Goal: Answer question/provide support: Share knowledge or assist other users

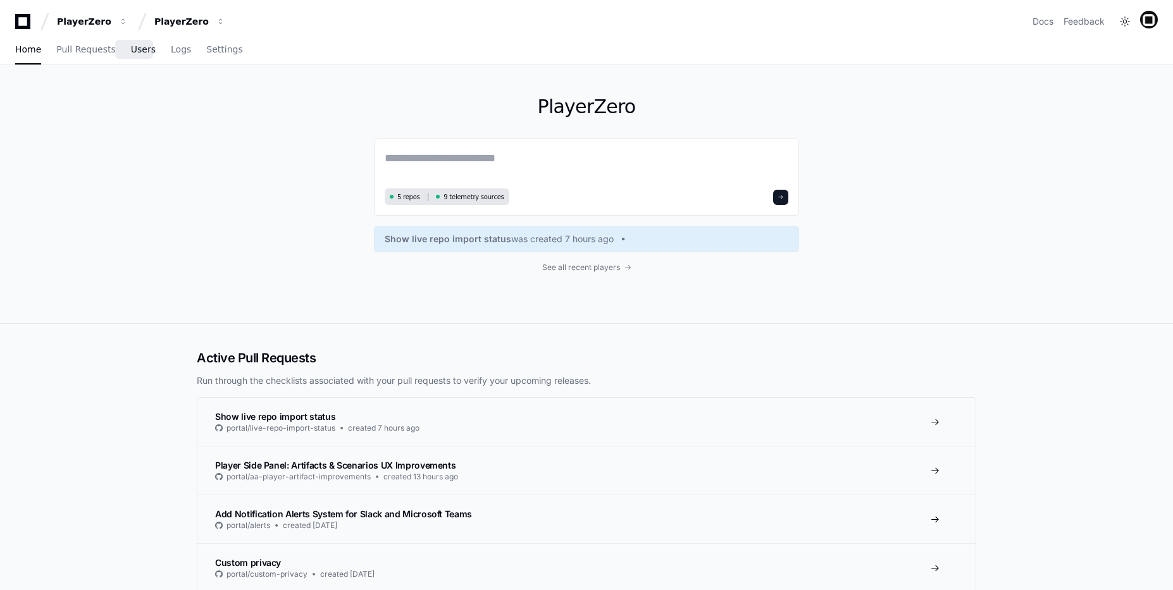
click at [133, 55] on link "Users" at bounding box center [143, 49] width 25 height 29
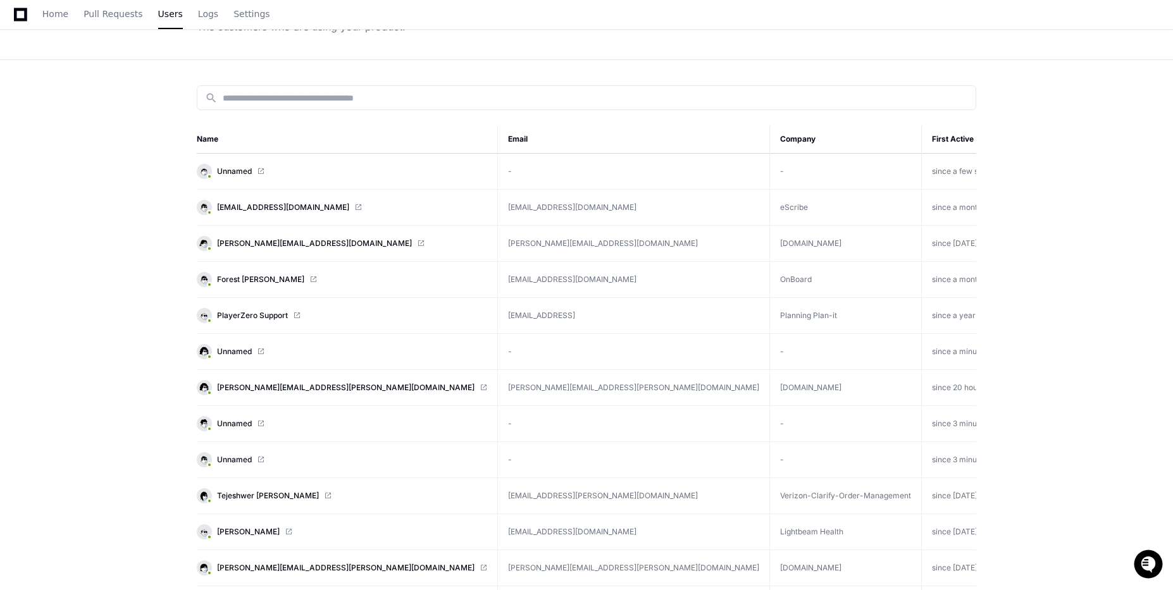
scroll to position [99, 0]
click at [263, 206] on span "[EMAIL_ADDRESS][DOMAIN_NAME]" at bounding box center [283, 208] width 132 height 10
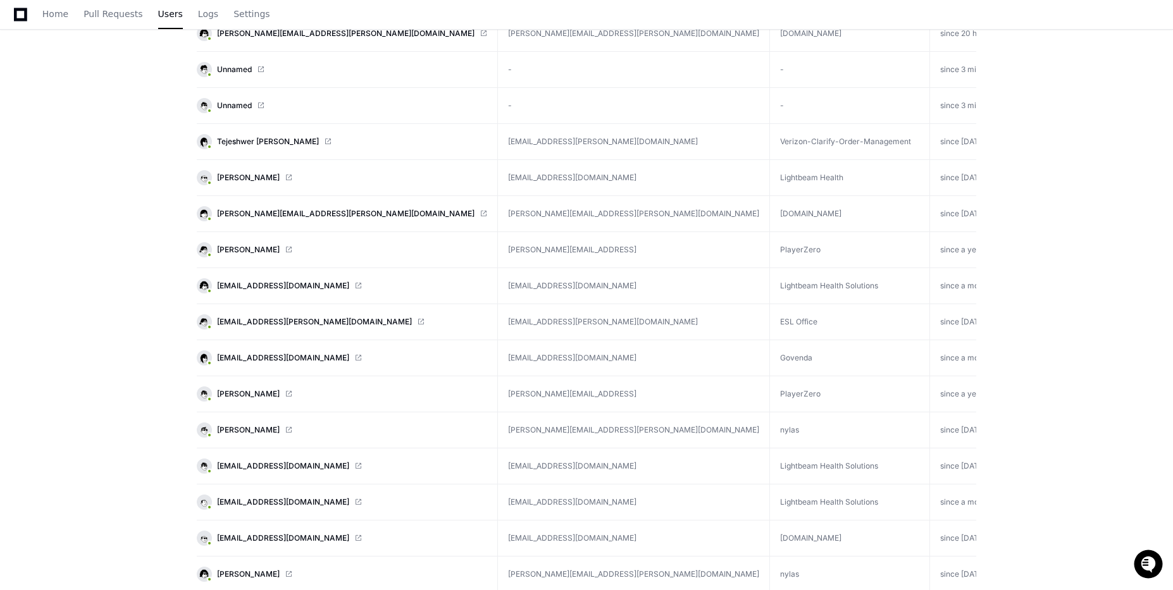
scroll to position [268, 0]
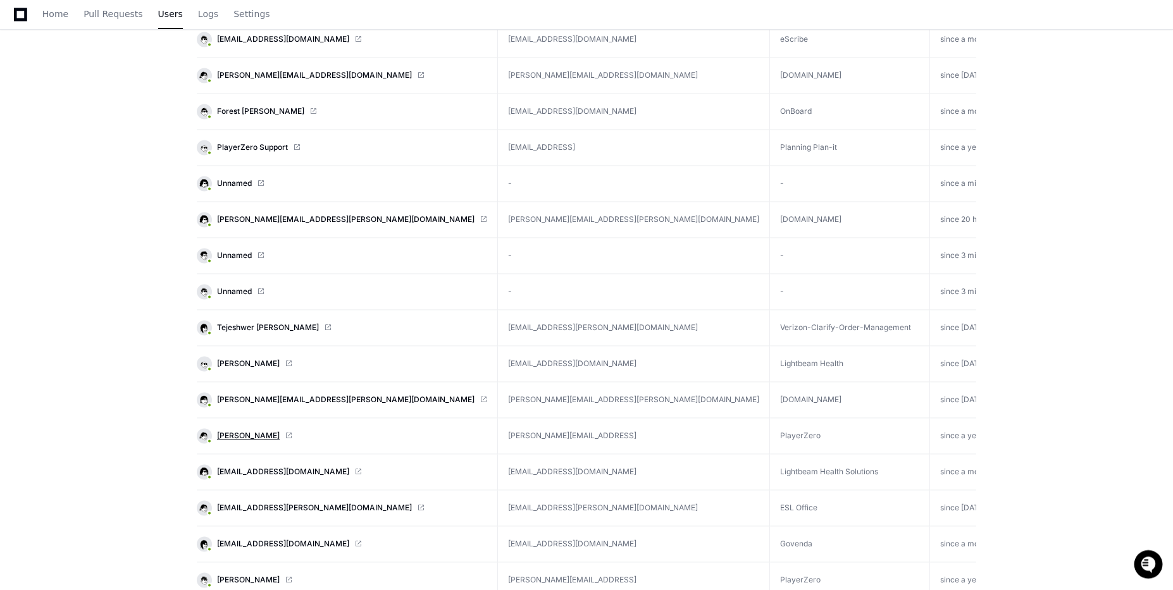
click at [236, 434] on span "Sejal Patel" at bounding box center [248, 436] width 63 height 10
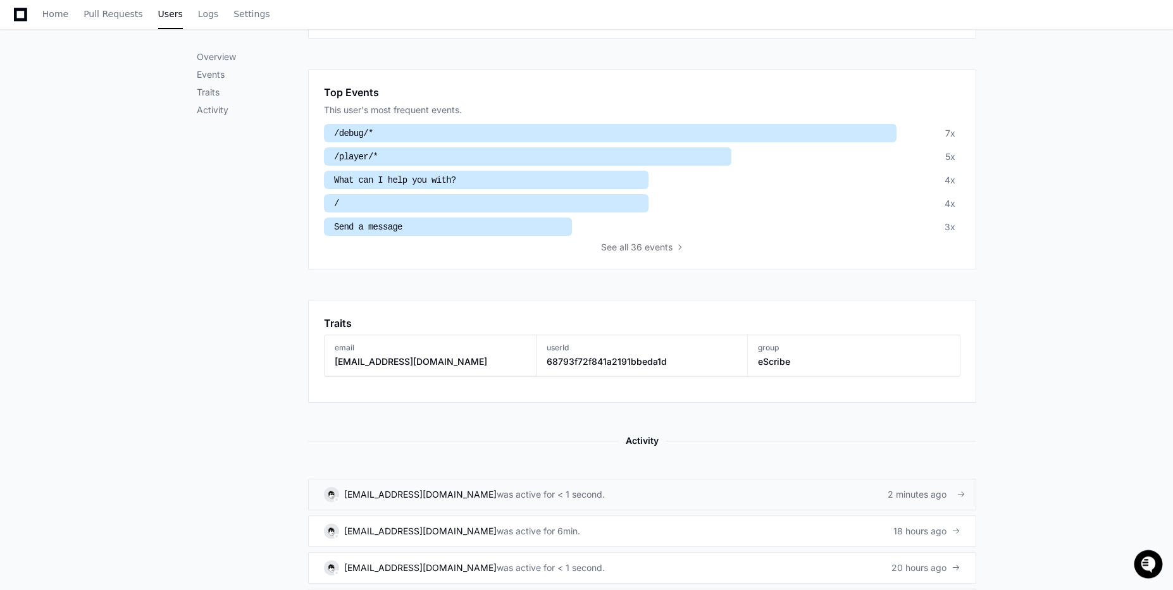
scroll to position [622, 0]
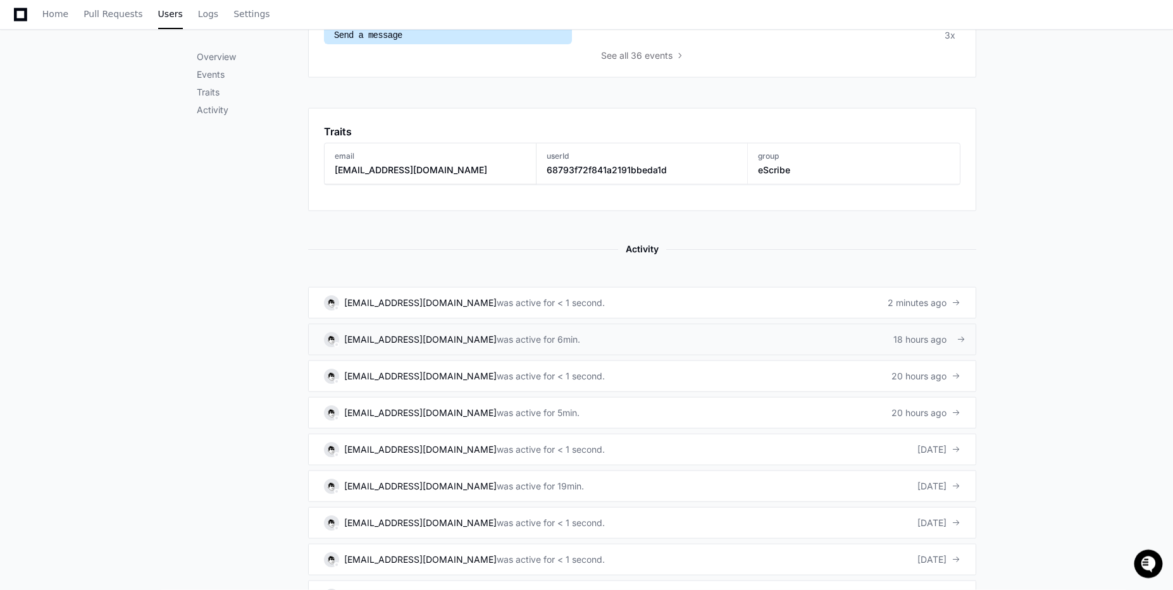
click at [571, 346] on link "[EMAIL_ADDRESS][DOMAIN_NAME] was active for 6min. 18 hours ago" at bounding box center [642, 340] width 668 height 32
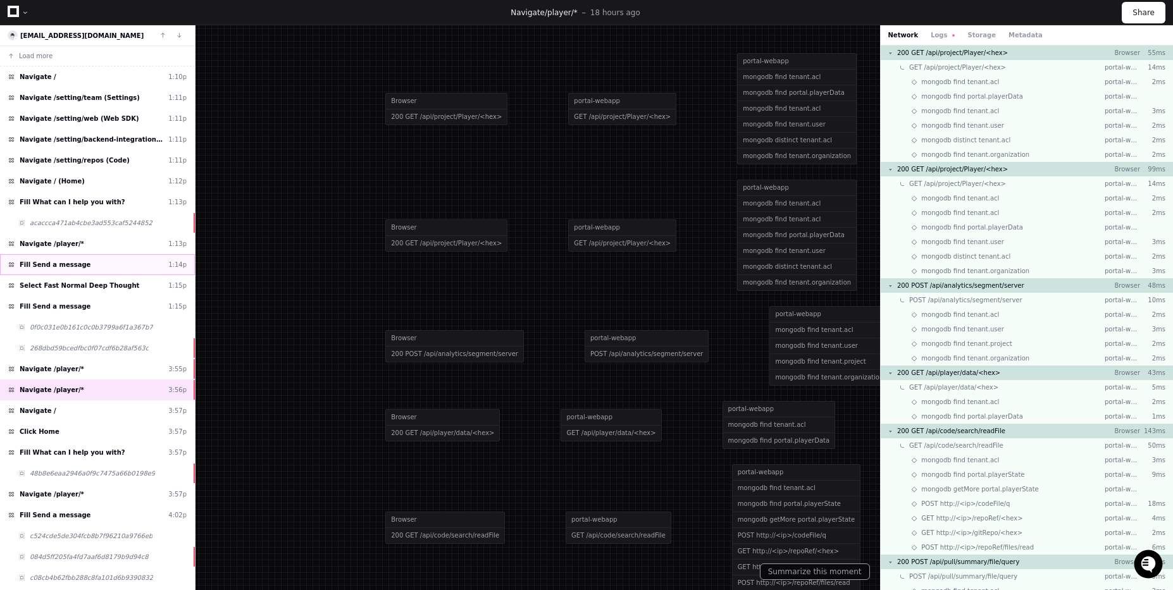
click at [56, 262] on span "Fill Send a message" at bounding box center [55, 264] width 71 height 9
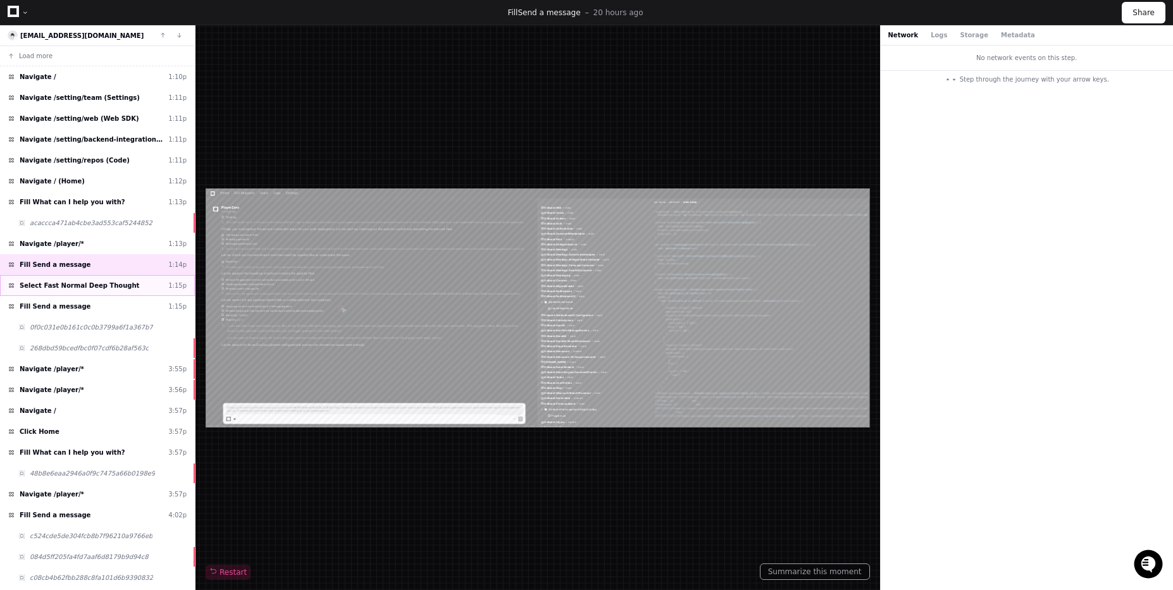
scroll to position [205, 0]
click at [55, 275] on div "Select Fast Normal Deep Thought 1:15p" at bounding box center [97, 285] width 195 height 21
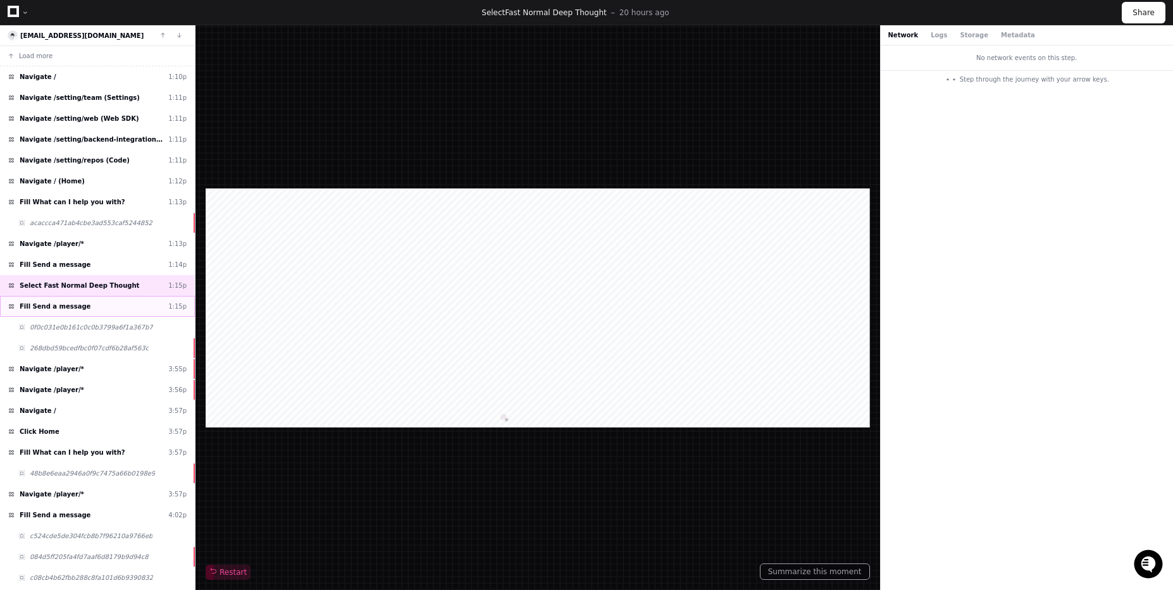
click at [51, 307] on span "Fill Send a message" at bounding box center [55, 306] width 71 height 9
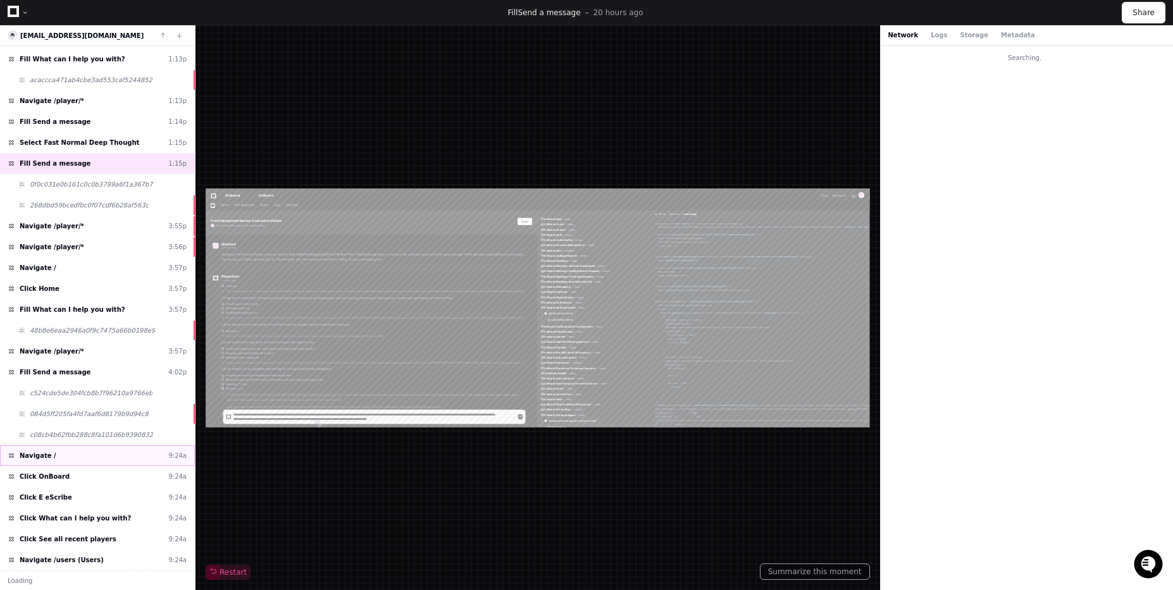
scroll to position [205, 0]
click at [73, 464] on div "Navigate / 9:24a" at bounding box center [97, 455] width 195 height 21
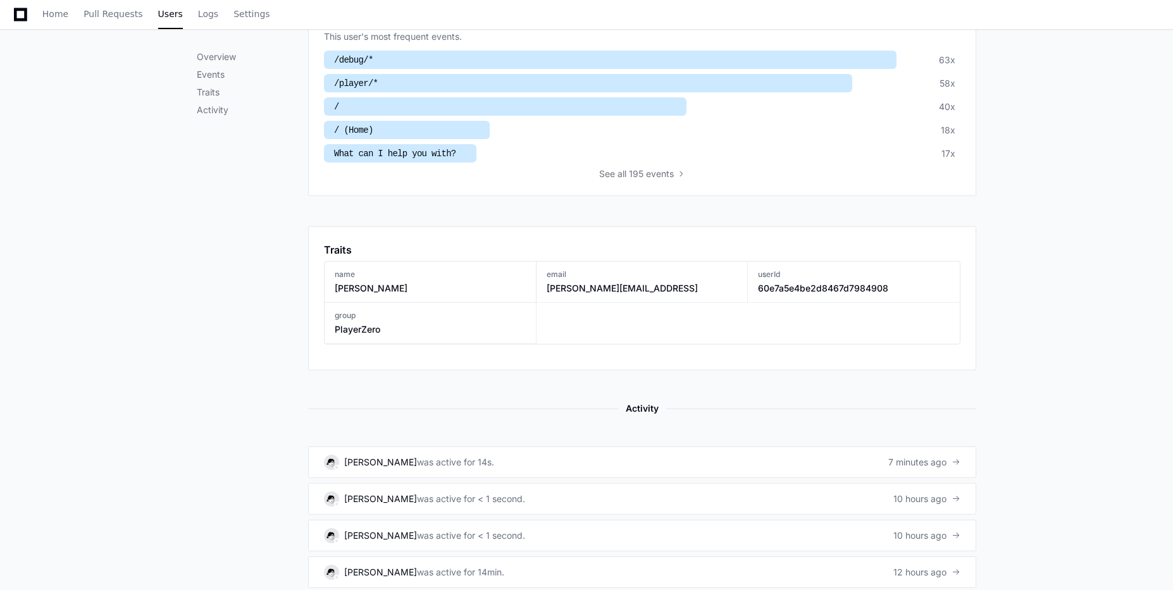
scroll to position [512, 0]
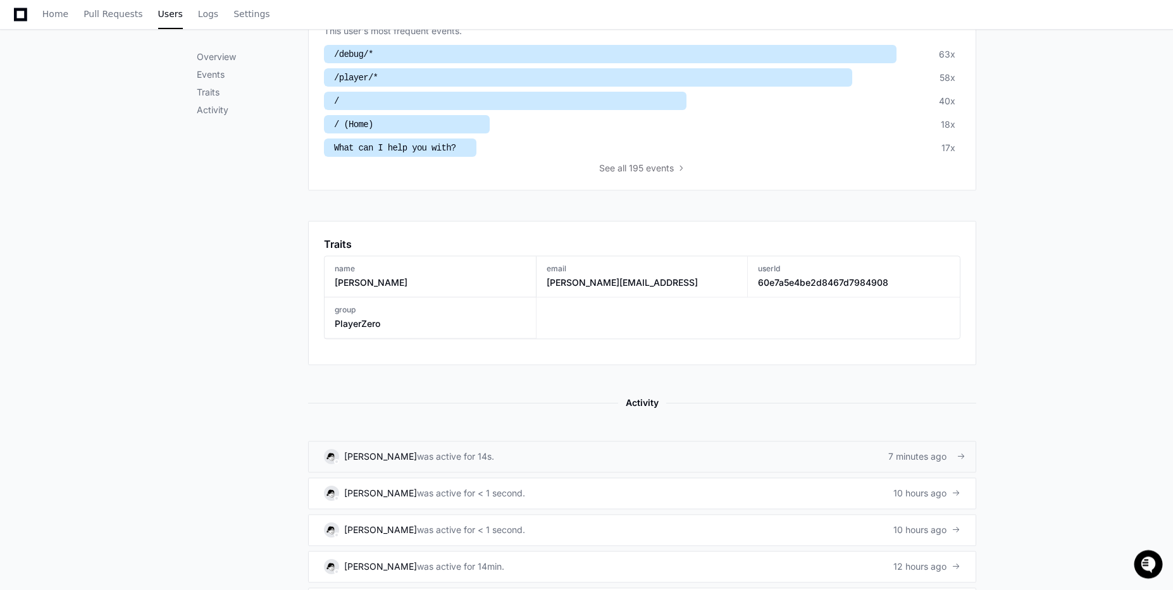
click at [442, 469] on link "[PERSON_NAME] was active for 14s. 7 minutes ago" at bounding box center [642, 457] width 668 height 32
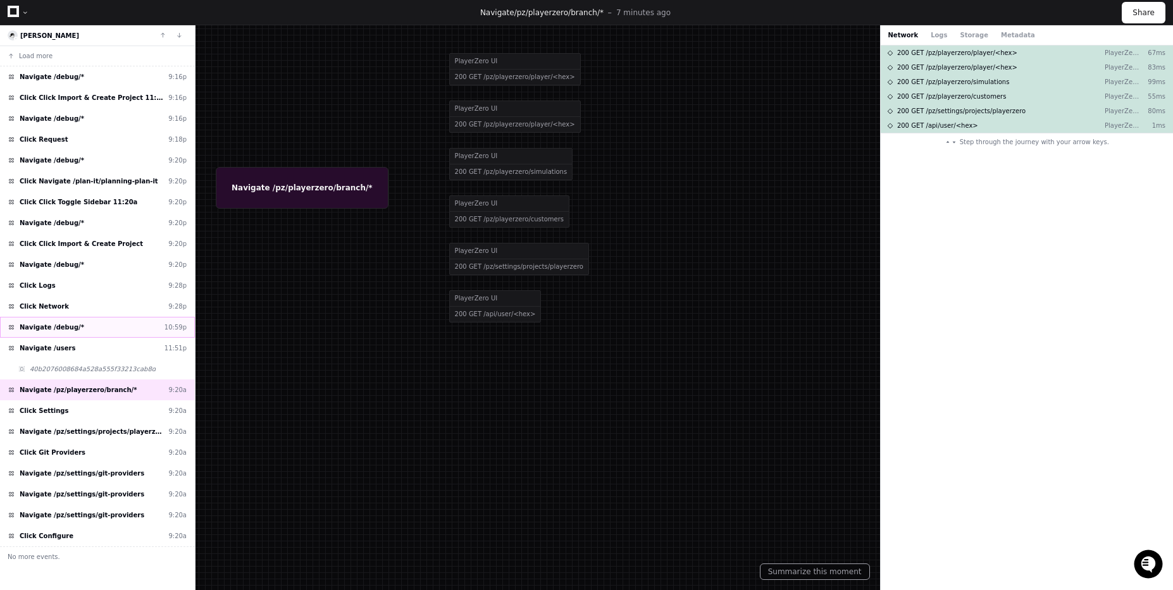
click at [48, 330] on span "Navigate /debug/*" at bounding box center [52, 327] width 65 height 9
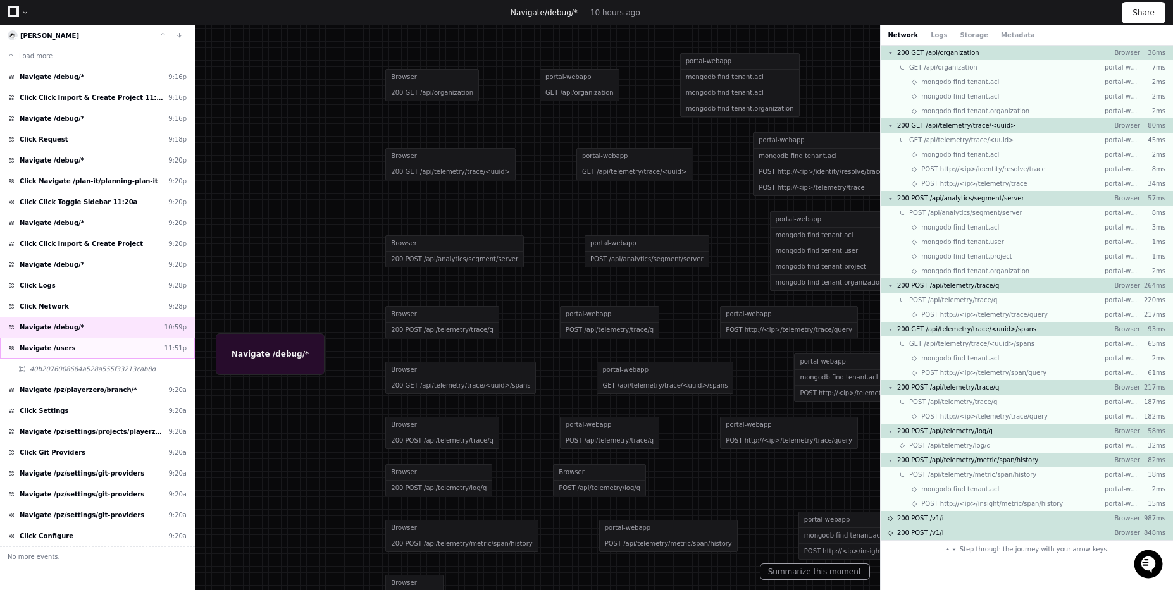
click at [59, 344] on span "Navigate /users" at bounding box center [48, 348] width 56 height 9
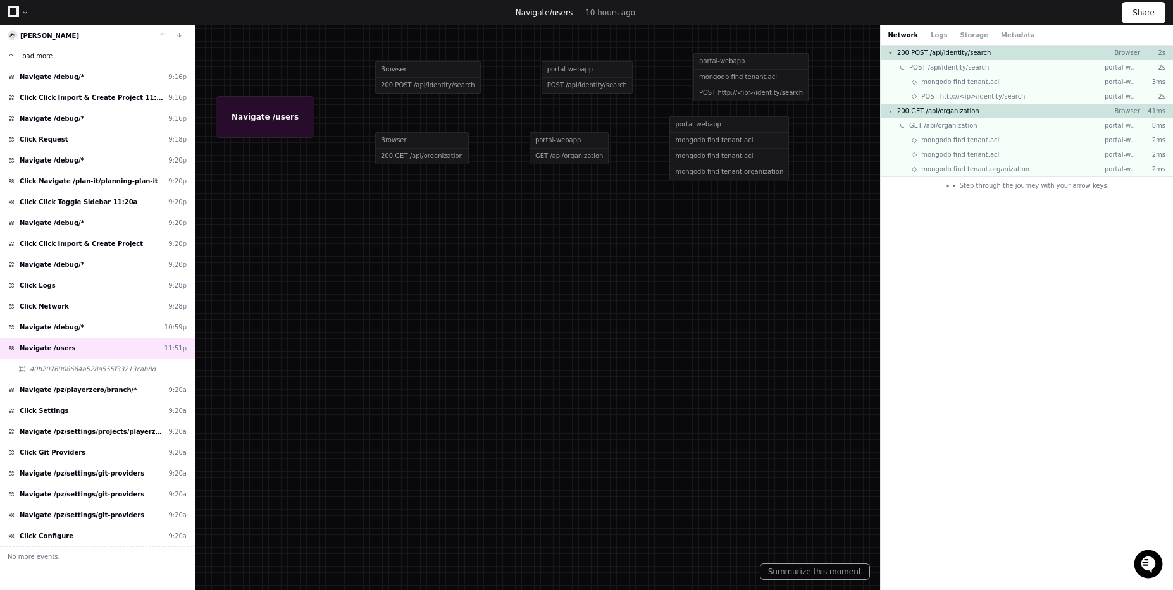
click at [68, 51] on button "Load more" at bounding box center [97, 56] width 195 height 20
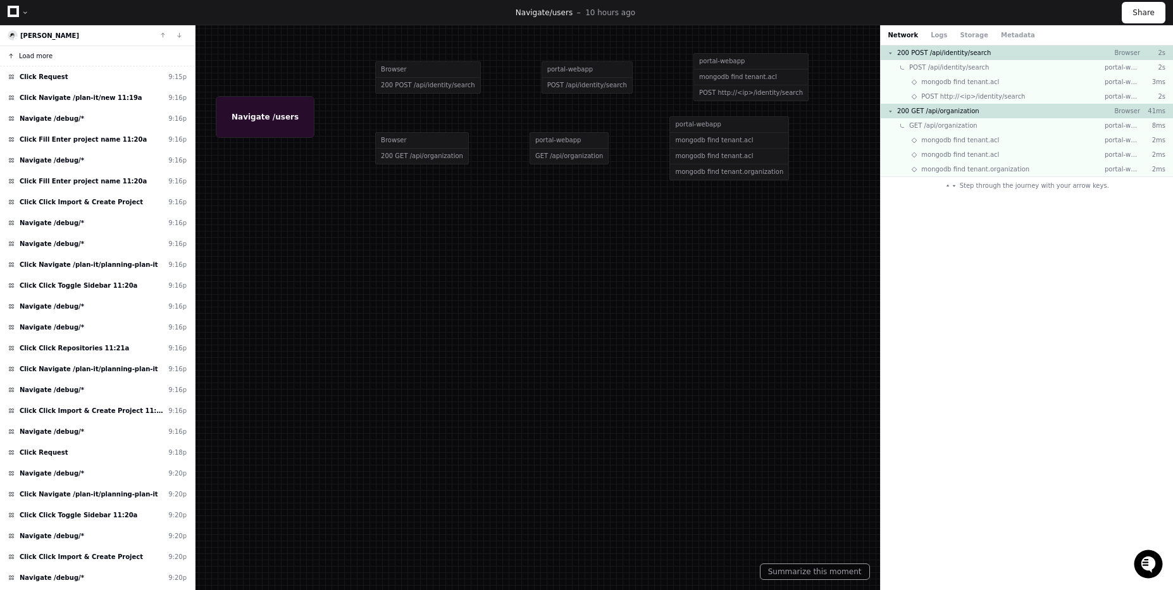
click at [52, 51] on button "Load more" at bounding box center [97, 56] width 195 height 20
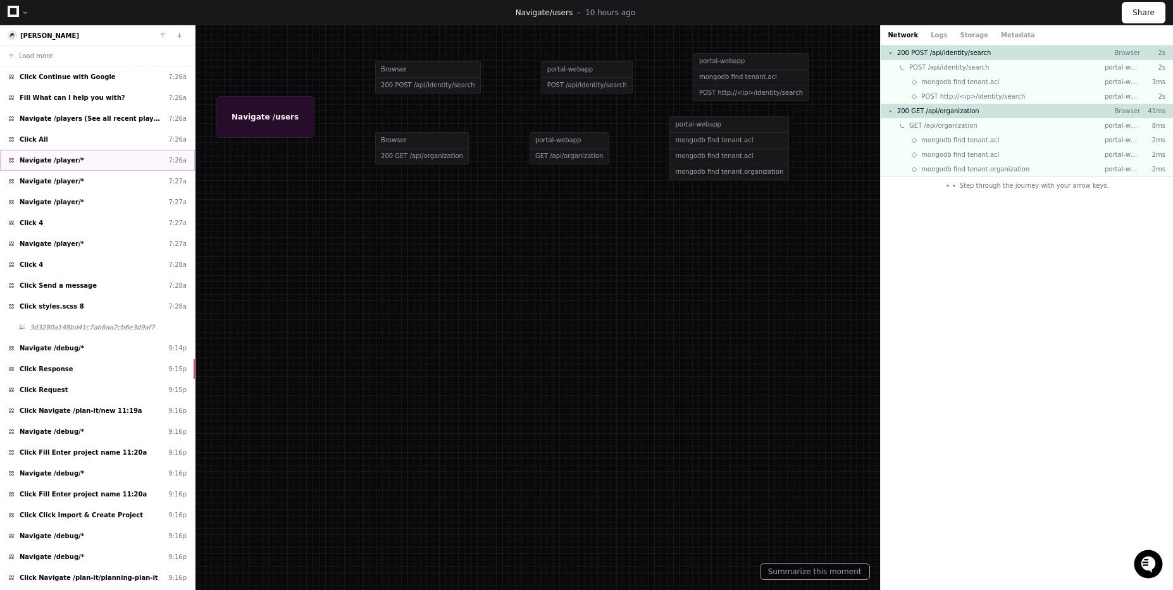
click at [53, 162] on span "Navigate /player/*" at bounding box center [52, 160] width 65 height 9
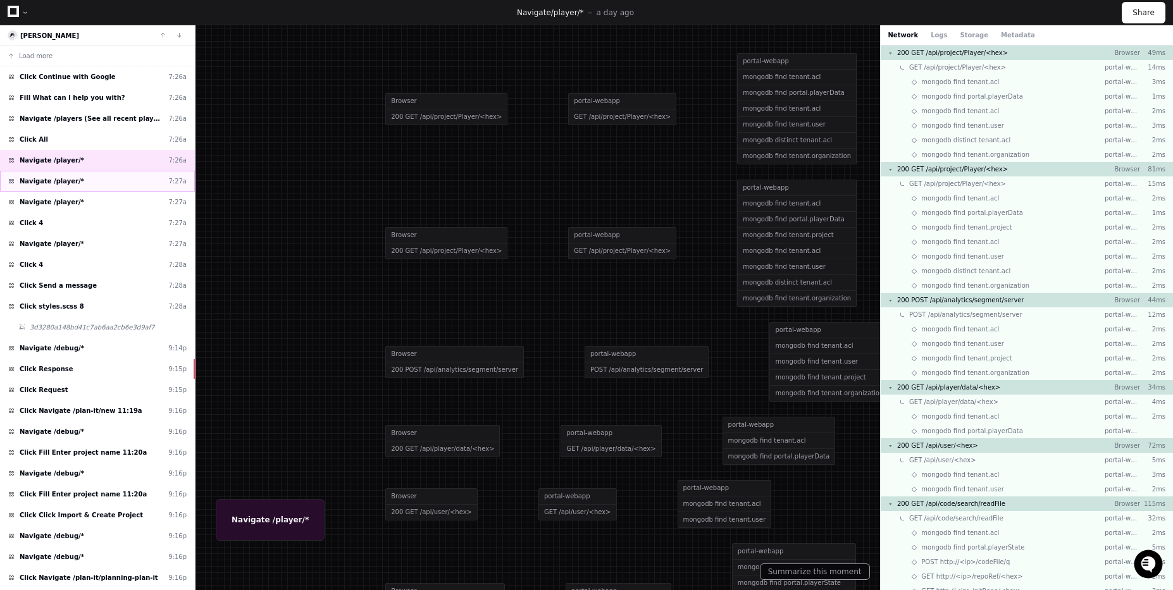
click at [62, 190] on div "Navigate /player/* 7:27a" at bounding box center [97, 181] width 195 height 21
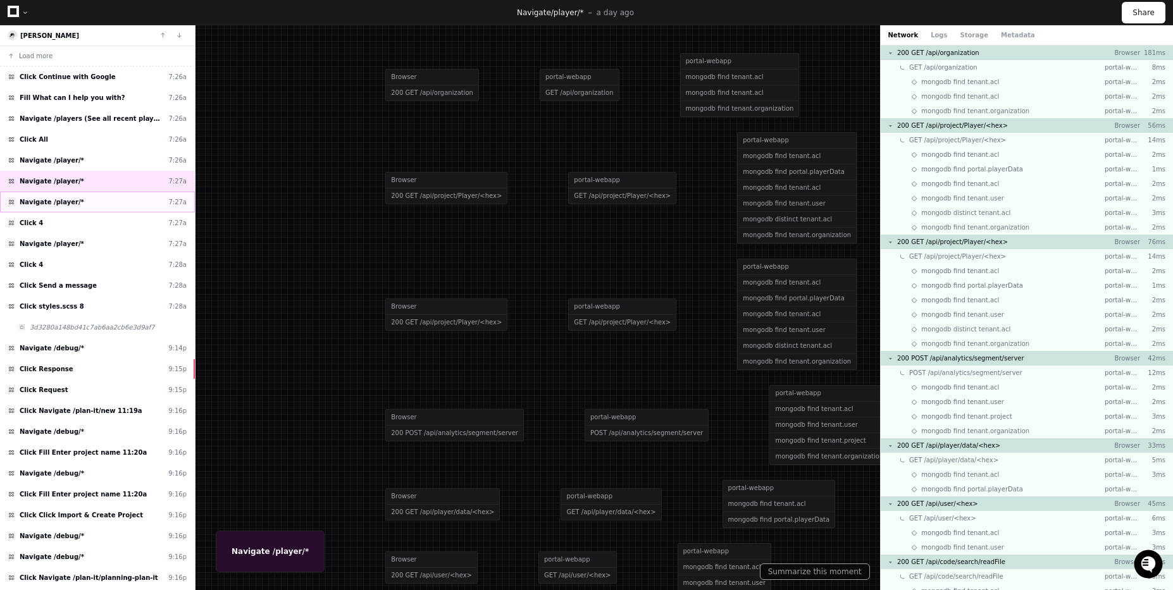
click at [59, 209] on div "Navigate /player/* 7:27a" at bounding box center [97, 202] width 195 height 21
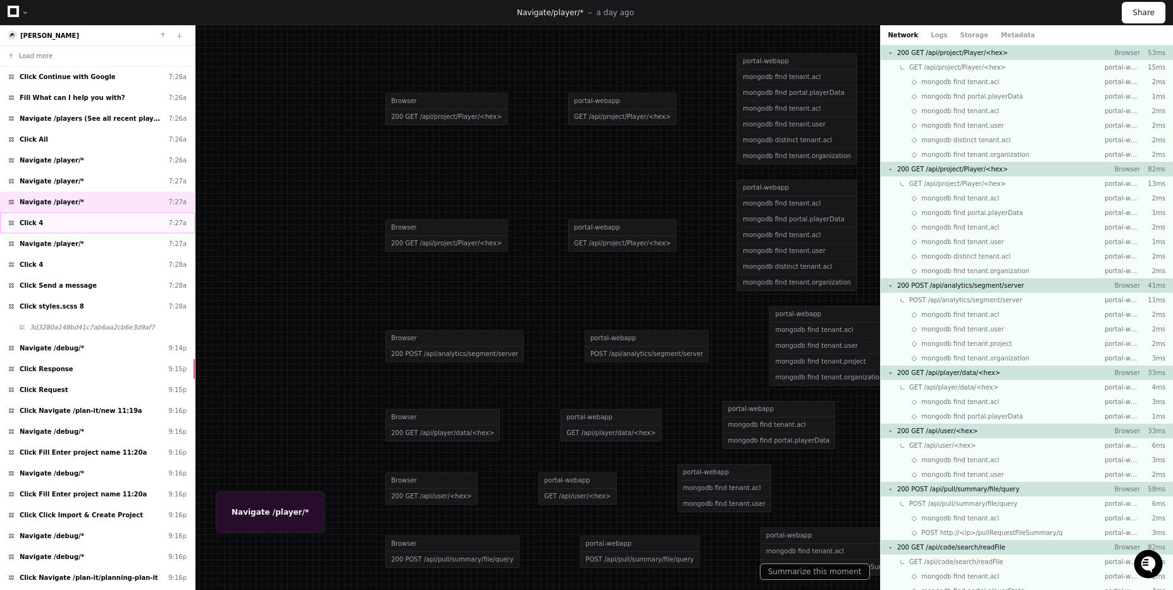
click at [59, 233] on div "Click 4 7:27a" at bounding box center [97, 223] width 195 height 21
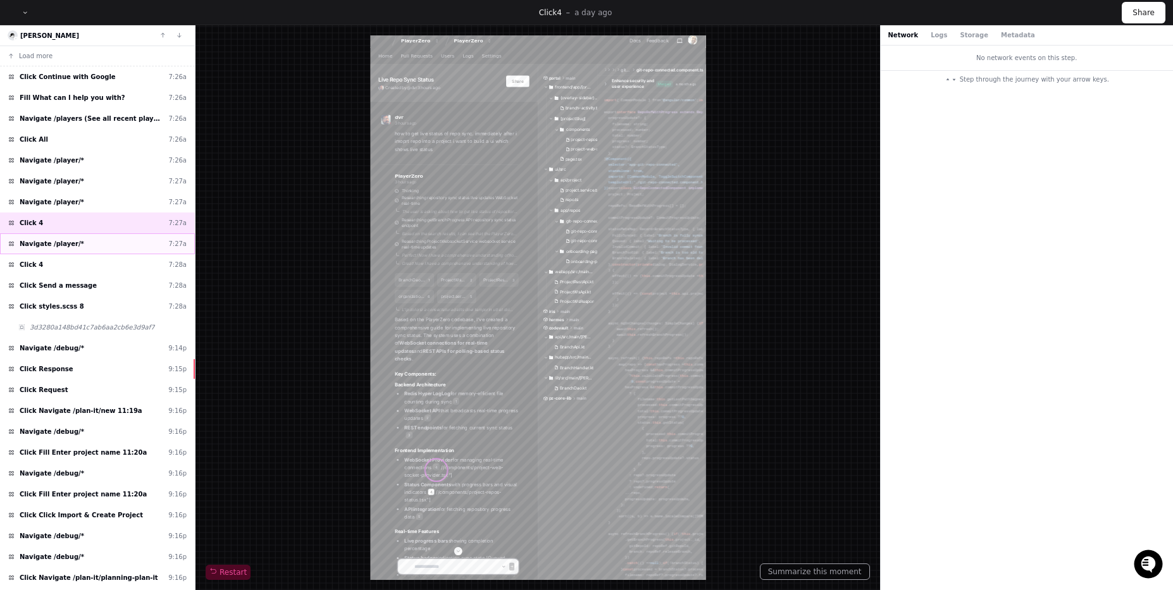
scroll to position [13, 0]
click at [60, 247] on span "Navigate /player/*" at bounding box center [52, 243] width 65 height 9
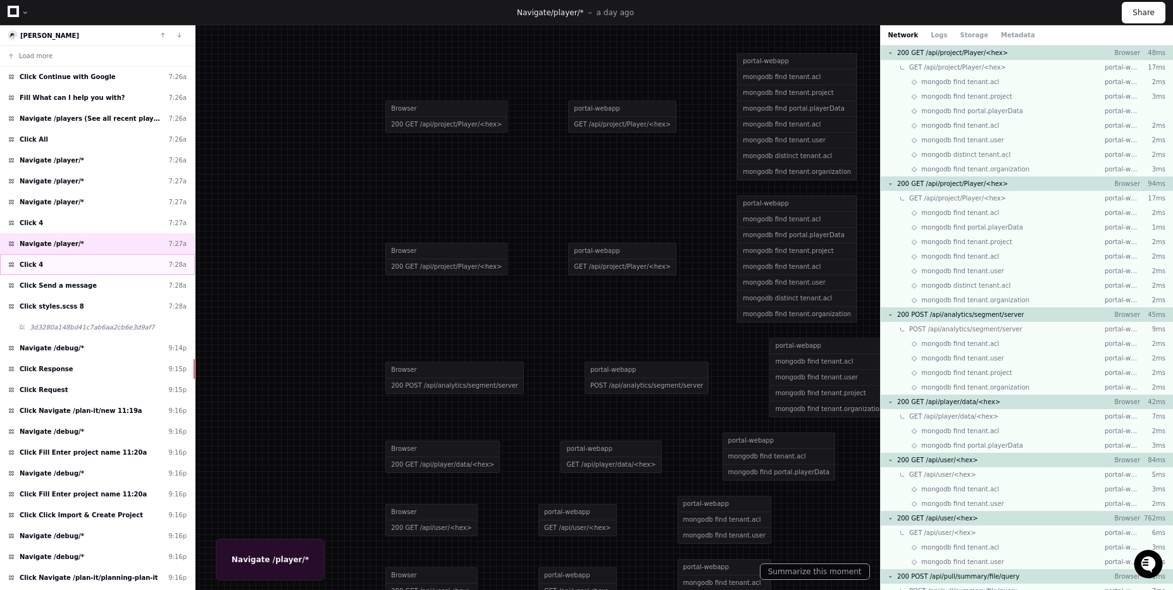
click at [52, 267] on div "Click 4 7:28a" at bounding box center [97, 264] width 195 height 21
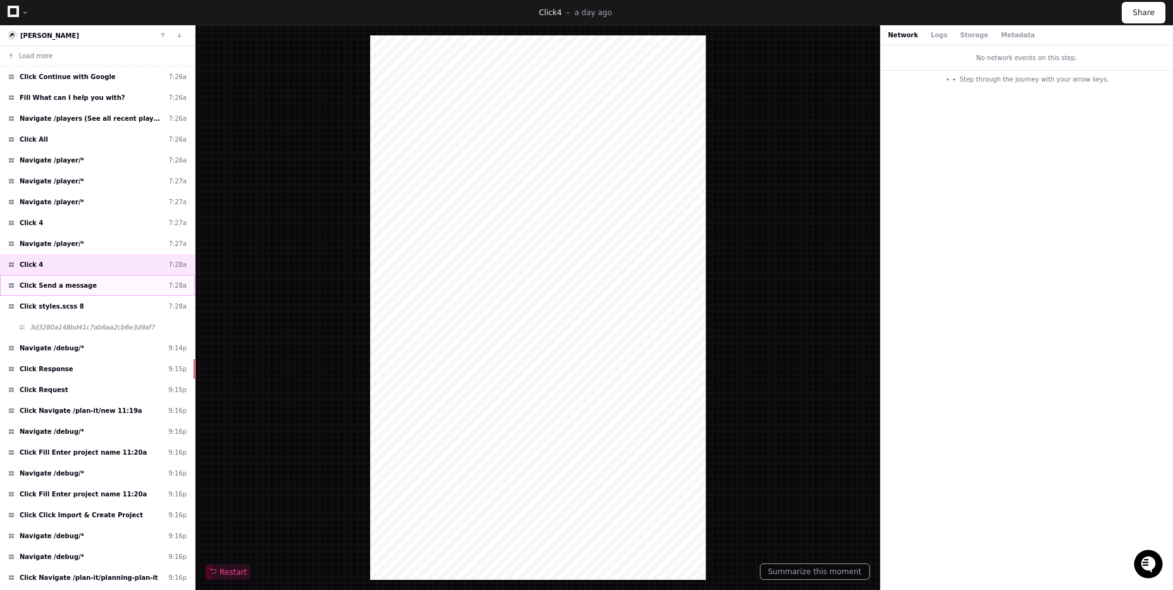
click at [53, 289] on span "Click Send a message" at bounding box center [58, 285] width 77 height 9
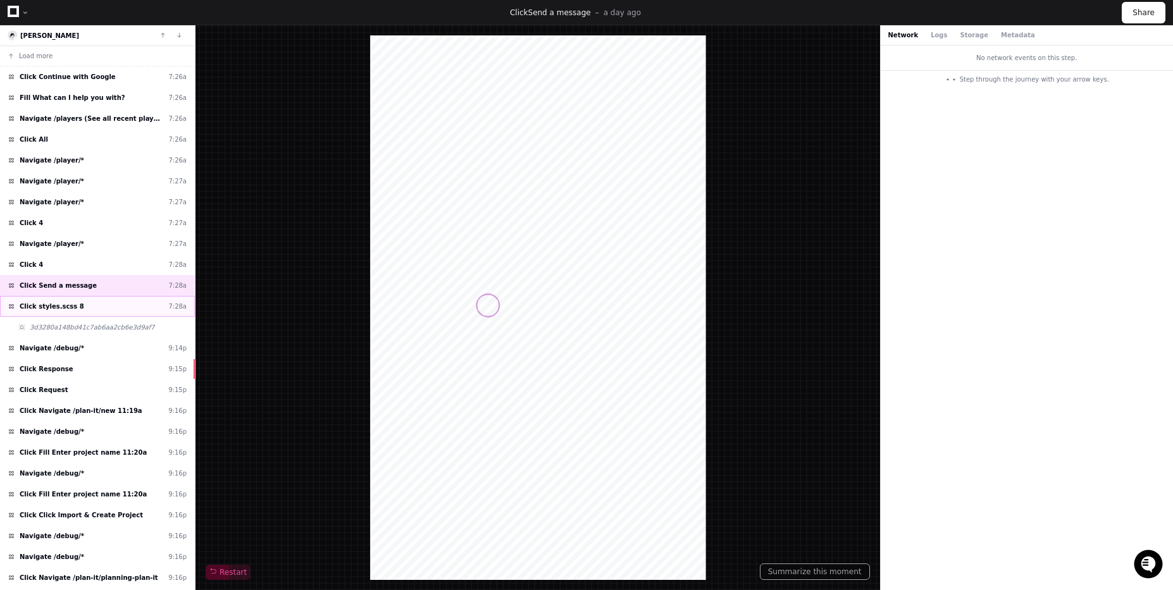
click at [48, 304] on span "Click styles.scss 8" at bounding box center [52, 306] width 65 height 9
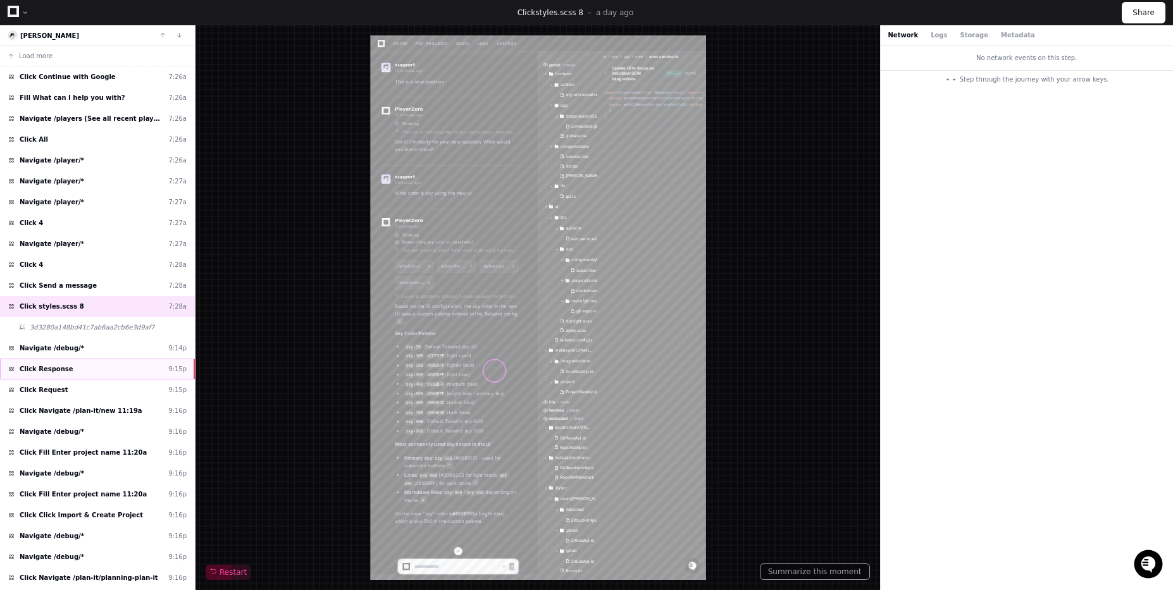
click at [34, 371] on span "Click Response" at bounding box center [47, 368] width 54 height 9
